Goal: Find specific page/section: Find specific page/section

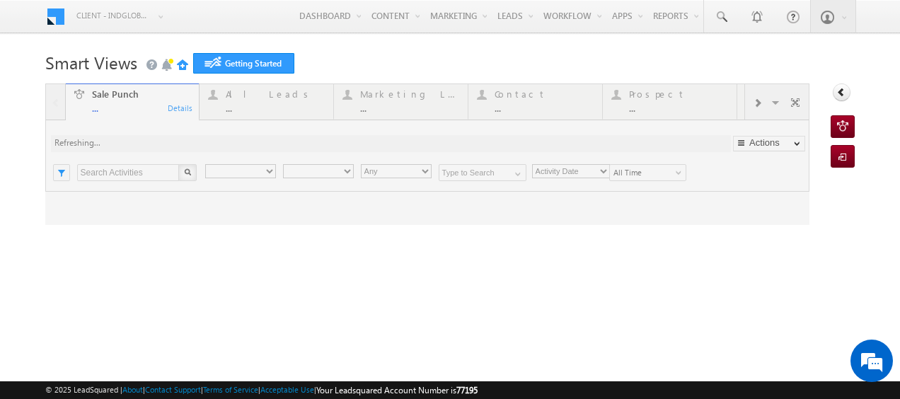
type input "Any Owner"
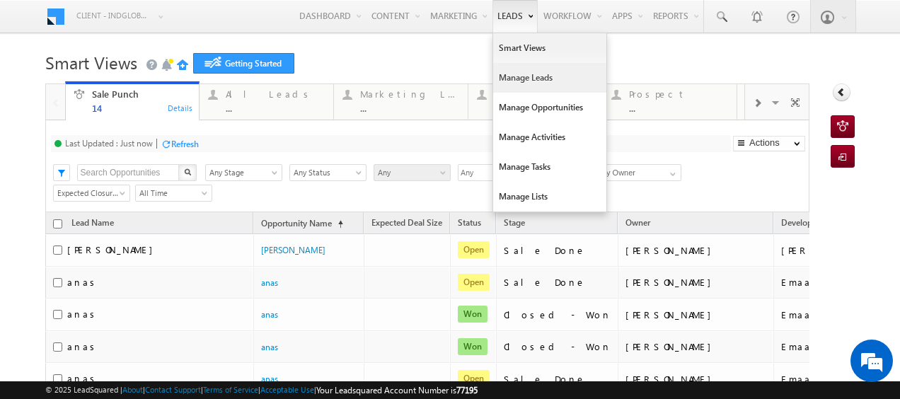
click at [523, 78] on link "Manage Leads" at bounding box center [549, 78] width 113 height 30
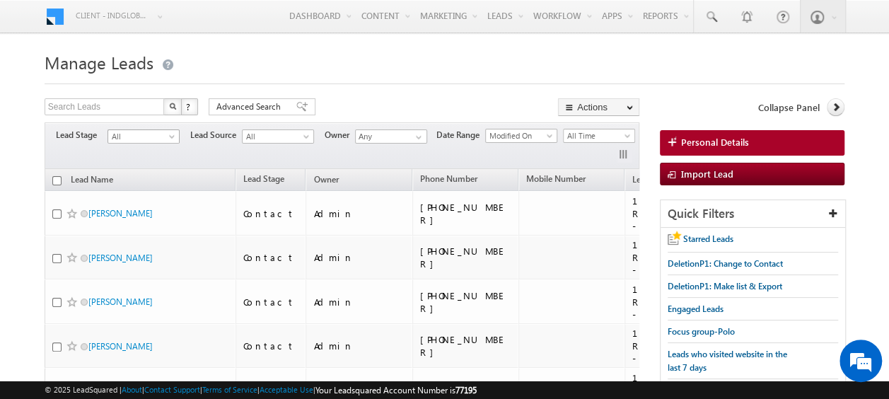
click at [173, 132] on span "All" at bounding box center [141, 136] width 67 height 13
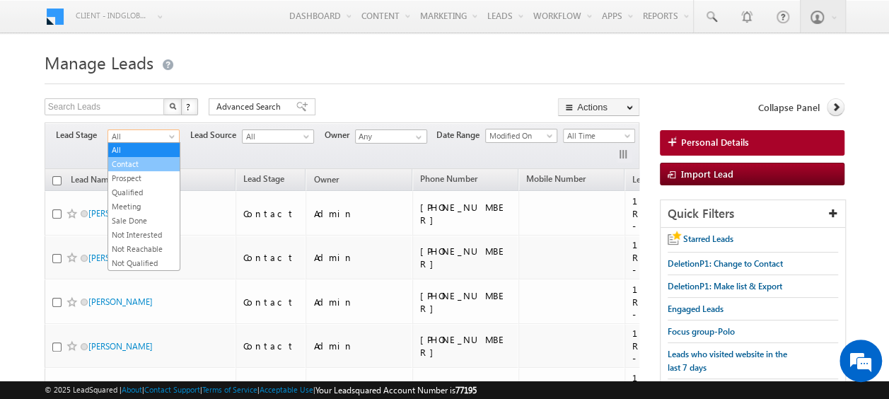
click at [139, 160] on link "Contact" at bounding box center [143, 164] width 71 height 13
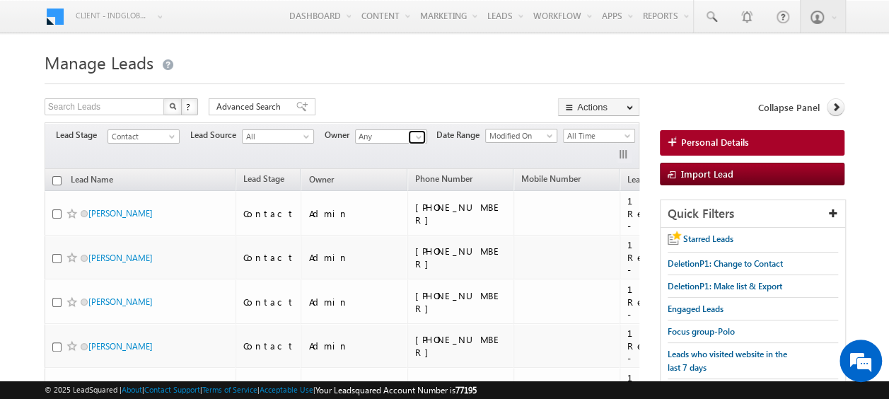
click at [420, 136] on span at bounding box center [418, 137] width 11 height 11
click at [395, 146] on link "Current User" at bounding box center [425, 151] width 141 height 16
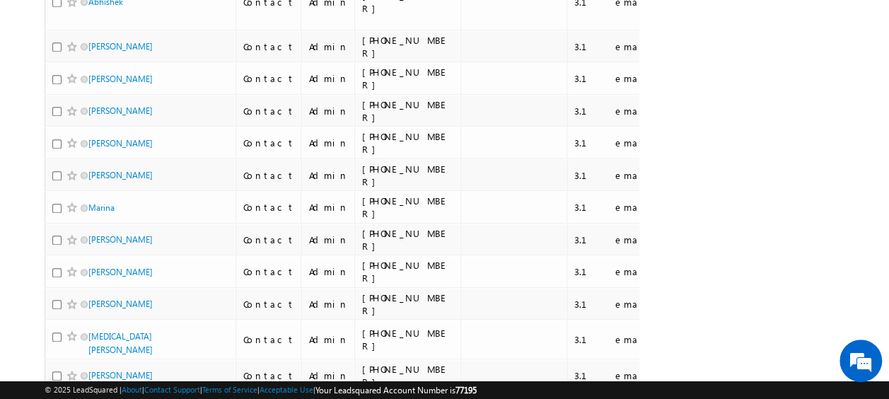
scroll to position [8478, 0]
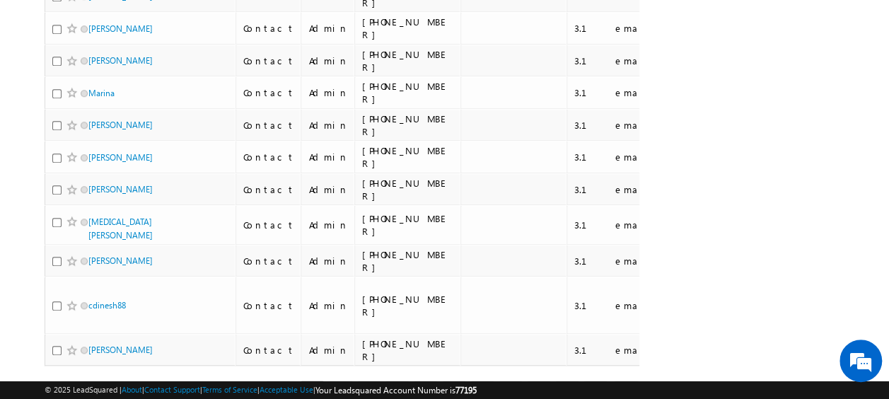
type input "Current User"
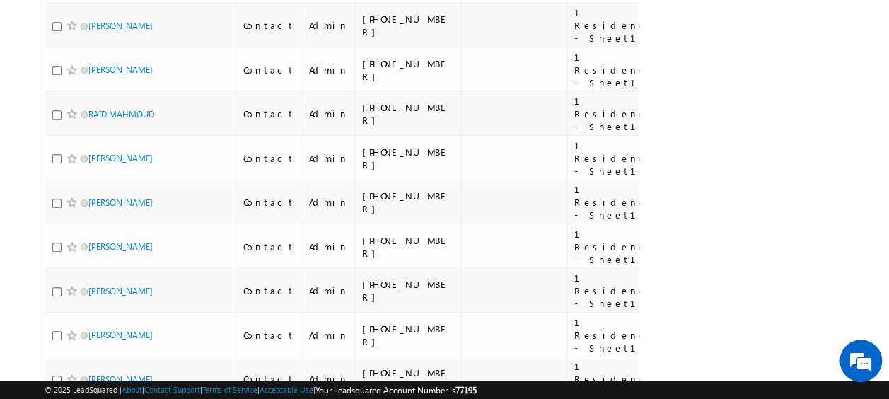
scroll to position [0, 0]
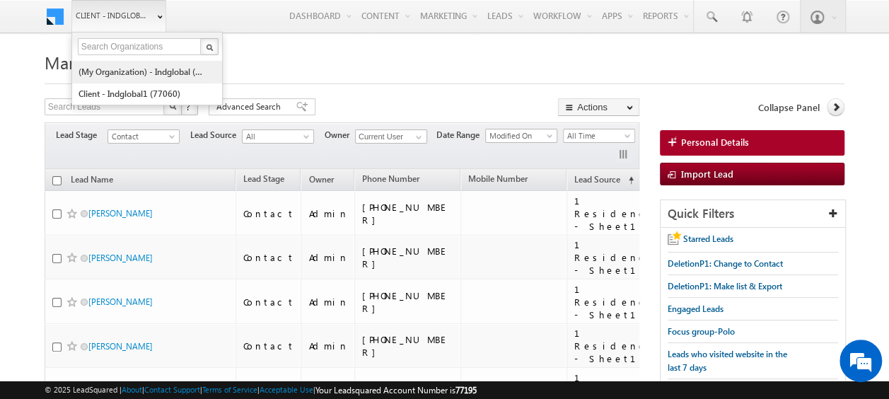
click at [143, 63] on link "(My Organization) - indglobal (48060)" at bounding box center [142, 72] width 129 height 22
